Goal: Information Seeking & Learning: Understand process/instructions

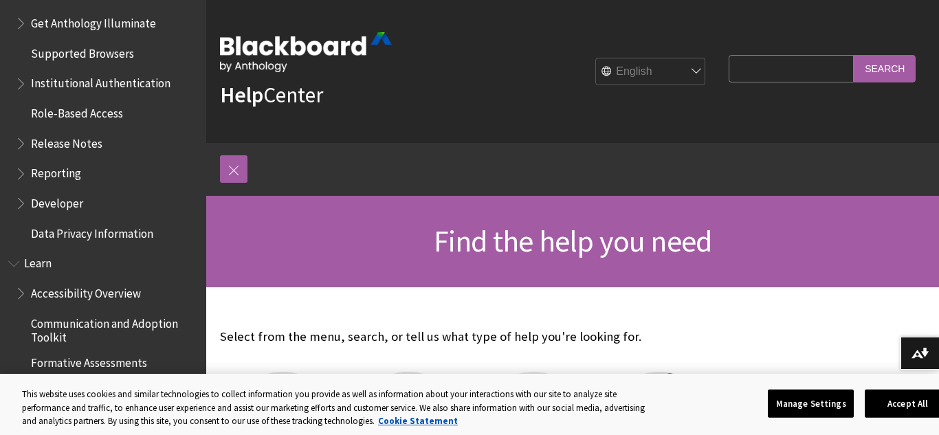
scroll to position [1468, 0]
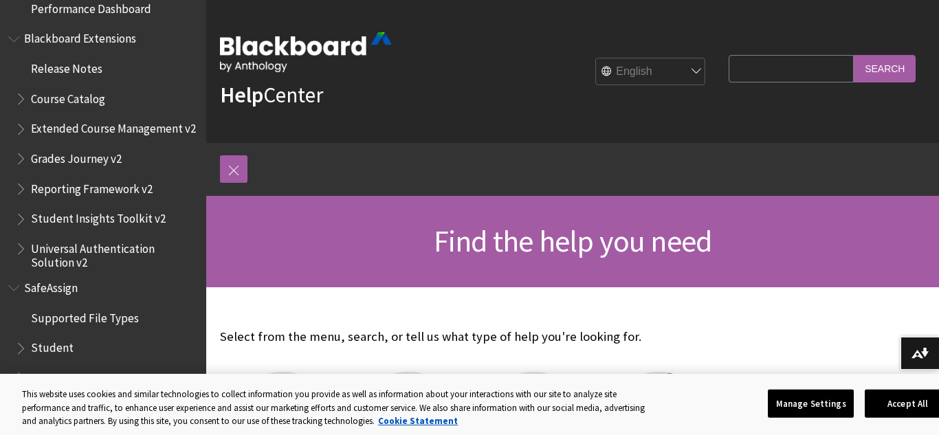
click at [562, 297] on div "Select from the menu, search, or tell us what type of help you're looking for. …" at bounding box center [470, 436] width 529 height 298
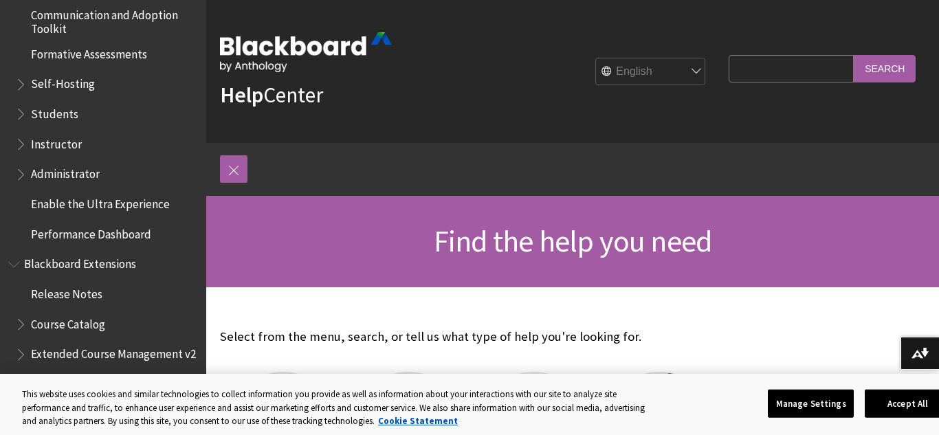
scroll to position [1232, 0]
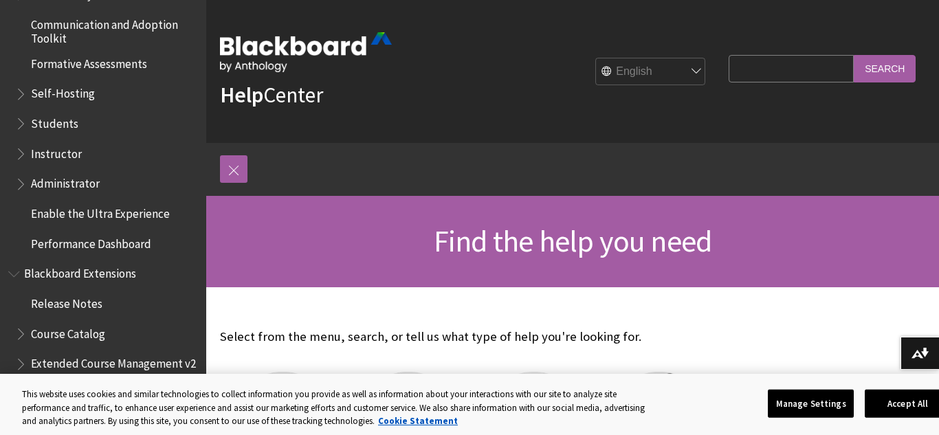
click at [50, 122] on span "Students" at bounding box center [54, 121] width 47 height 19
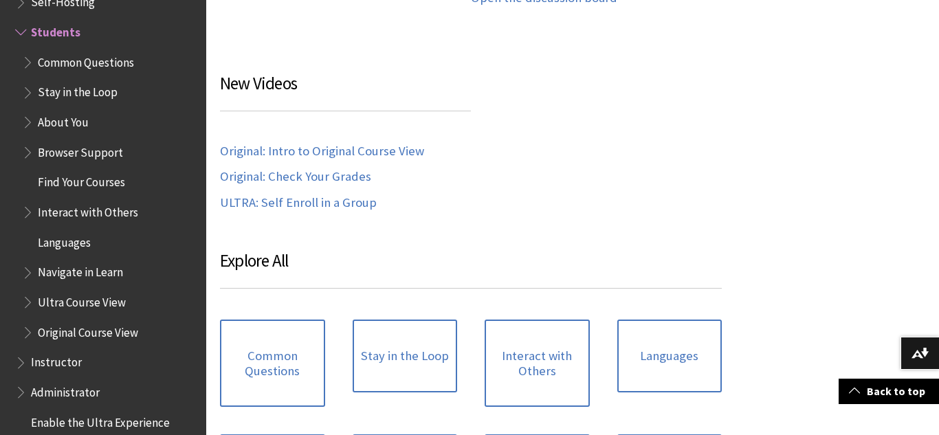
scroll to position [1032, 0]
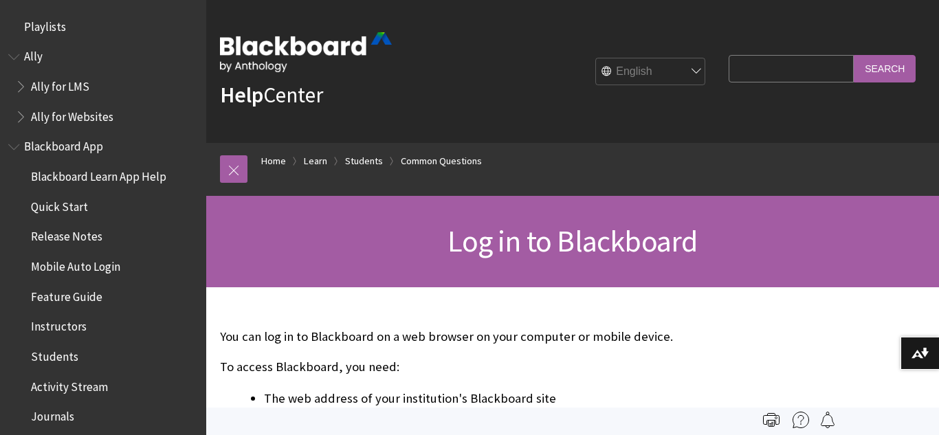
scroll to position [1504, 0]
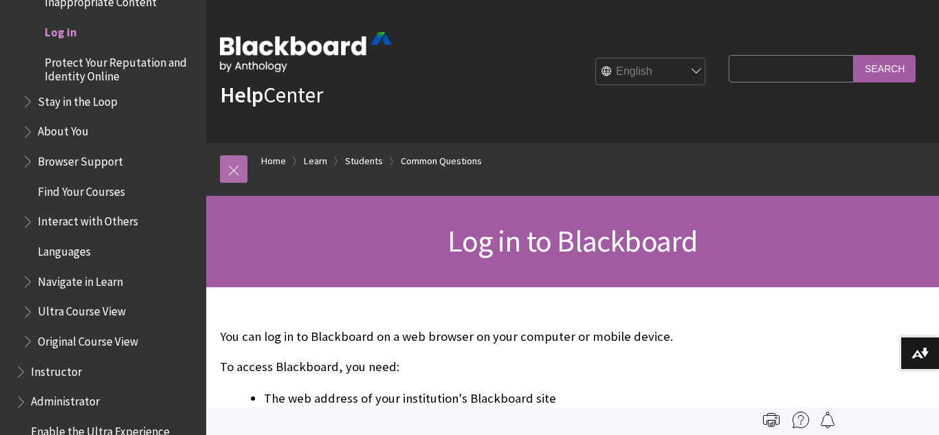
click at [236, 180] on link at bounding box center [233, 168] width 27 height 27
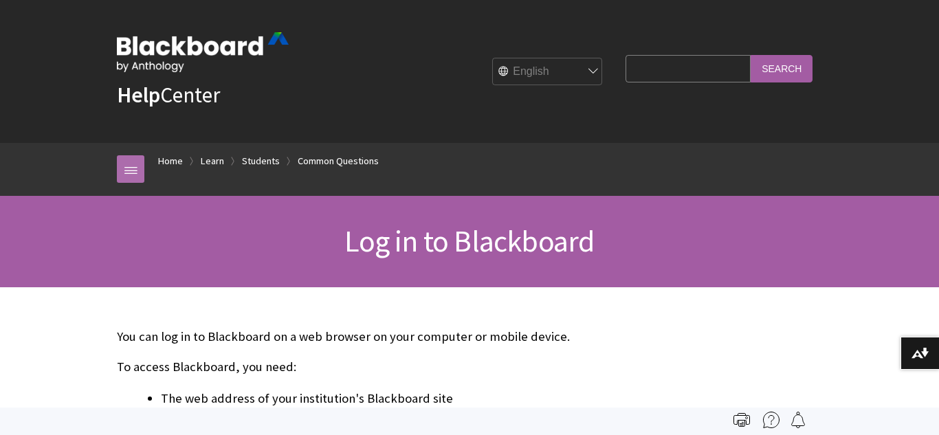
click at [120, 167] on link at bounding box center [130, 168] width 27 height 27
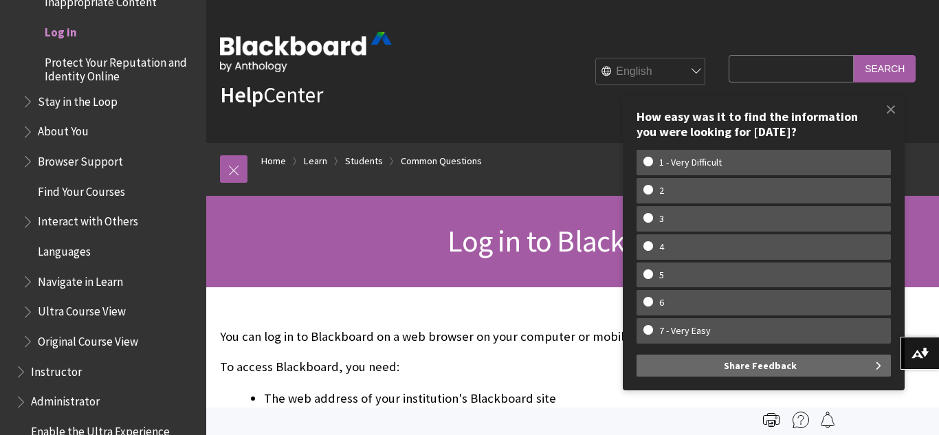
click at [65, 34] on span "Log in" at bounding box center [61, 30] width 32 height 19
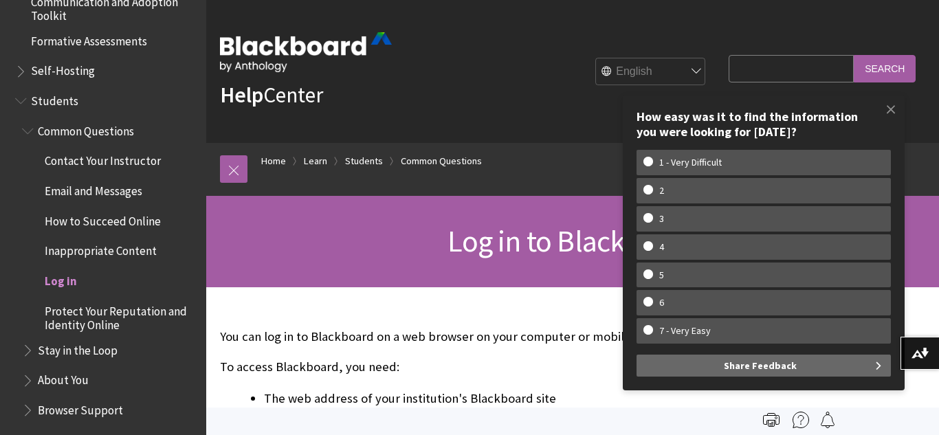
scroll to position [1254, 0]
click at [892, 107] on span at bounding box center [890, 109] width 29 height 29
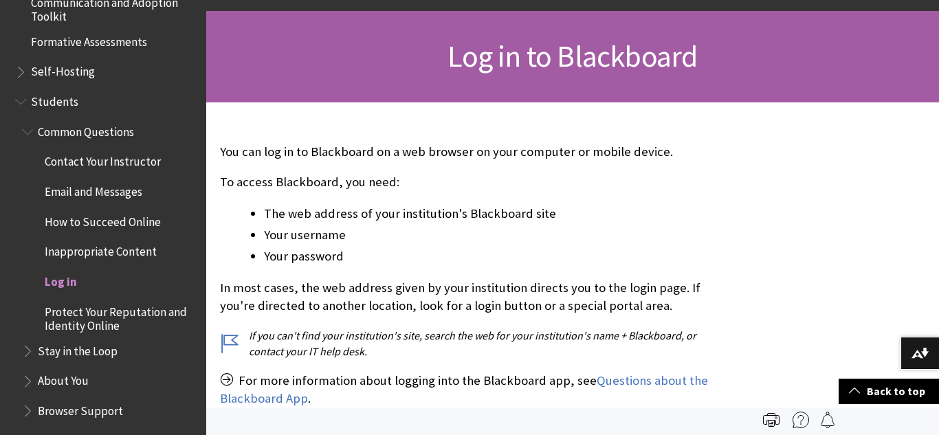
scroll to position [182, 0]
